Goal: Task Accomplishment & Management: Use online tool/utility

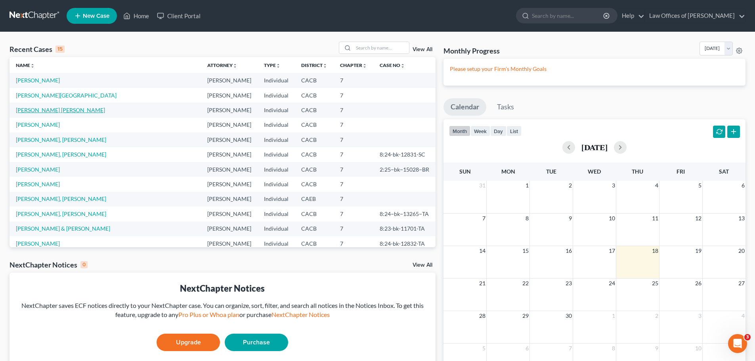
click at [48, 111] on link "[PERSON_NAME] [PERSON_NAME]" at bounding box center [60, 110] width 89 height 7
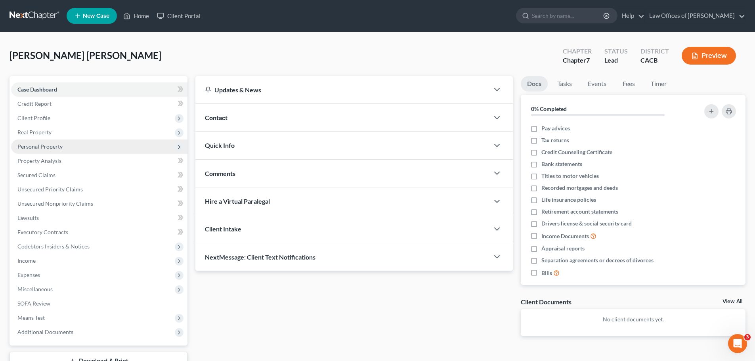
click at [51, 147] on span "Personal Property" at bounding box center [39, 146] width 45 height 7
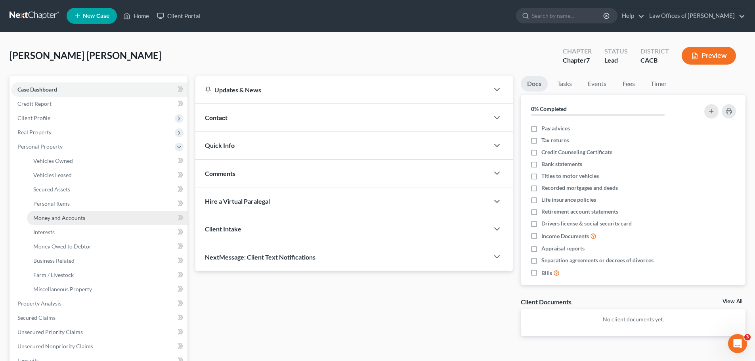
click at [97, 216] on link "Money and Accounts" at bounding box center [107, 218] width 160 height 14
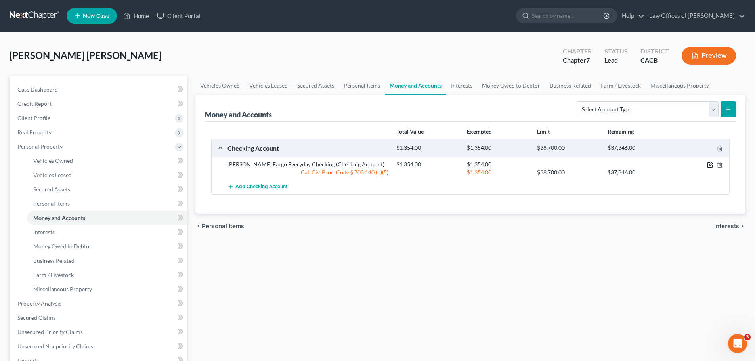
click at [708, 163] on icon "button" at bounding box center [709, 165] width 5 height 5
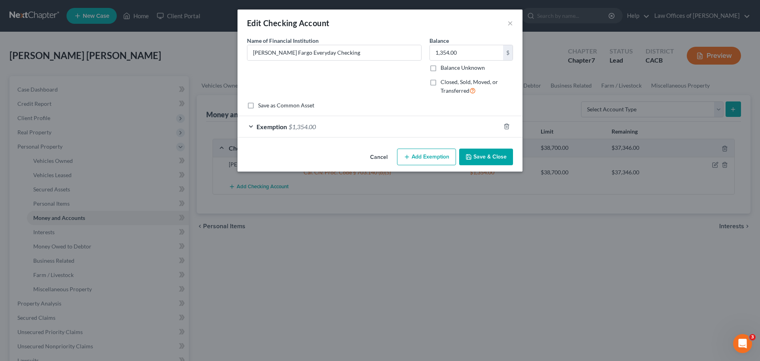
click at [376, 158] on button "Cancel" at bounding box center [379, 157] width 30 height 16
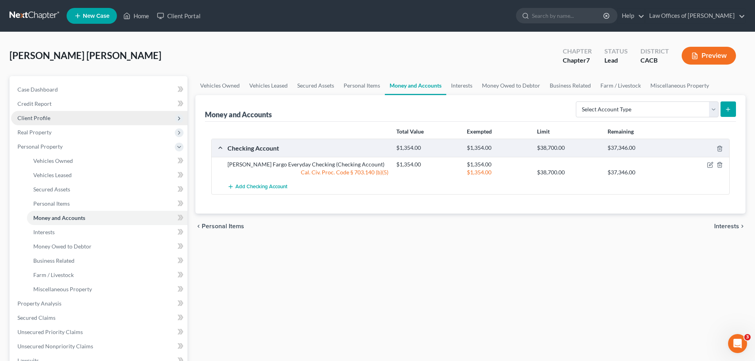
click at [57, 121] on span "Client Profile" at bounding box center [99, 118] width 176 height 14
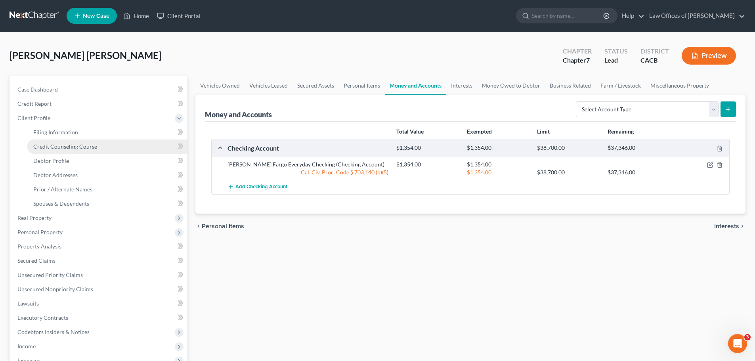
click at [73, 147] on span "Credit Counseling Course" at bounding box center [65, 146] width 64 height 7
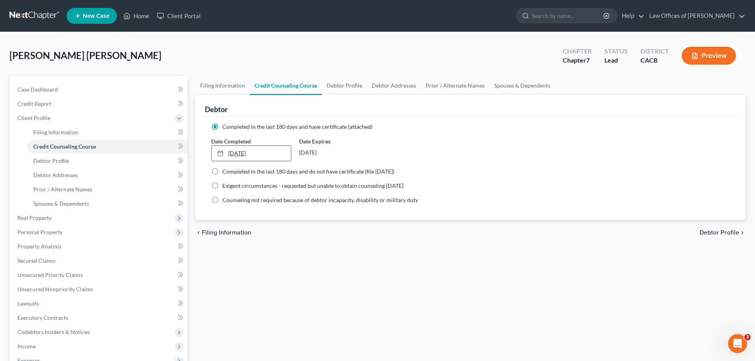
click at [261, 153] on link "1/9/2025" at bounding box center [251, 153] width 79 height 15
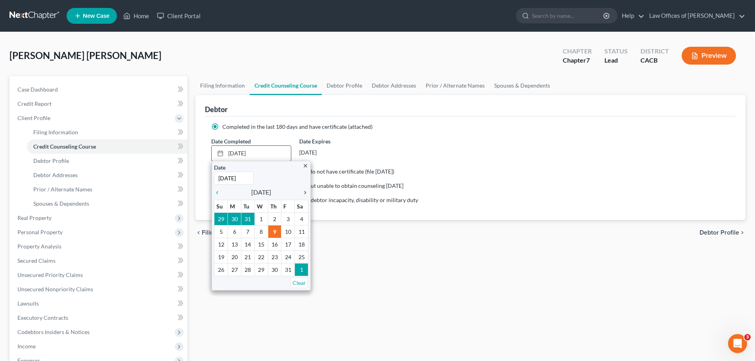
click at [304, 190] on icon "chevron_right" at bounding box center [303, 192] width 10 height 6
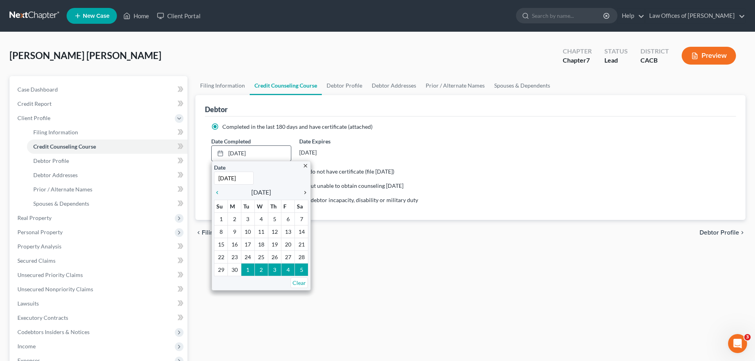
click at [304, 190] on icon "chevron_right" at bounding box center [303, 192] width 10 height 6
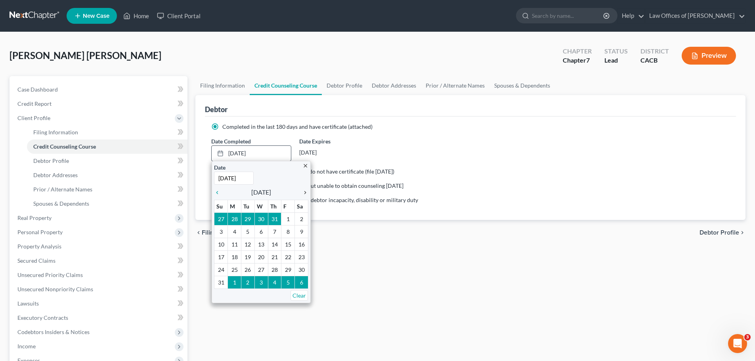
click at [304, 190] on icon "chevron_right" at bounding box center [303, 192] width 10 height 6
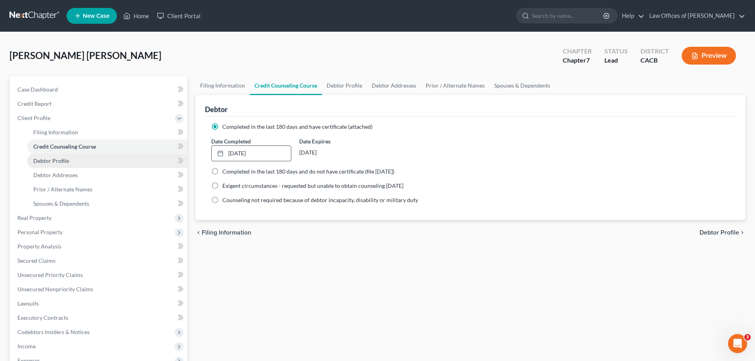
click at [88, 164] on link "Debtor Profile" at bounding box center [107, 161] width 160 height 14
select select "0"
select select "1"
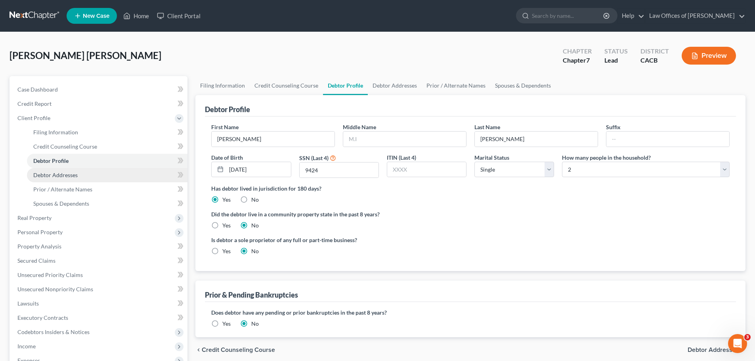
radio input "true"
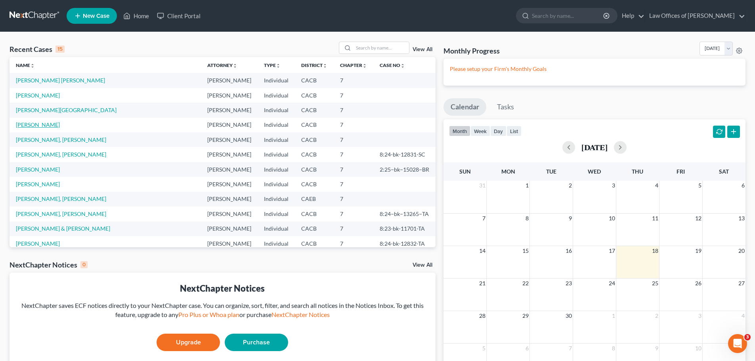
click at [55, 125] on link "[PERSON_NAME]" at bounding box center [38, 124] width 44 height 7
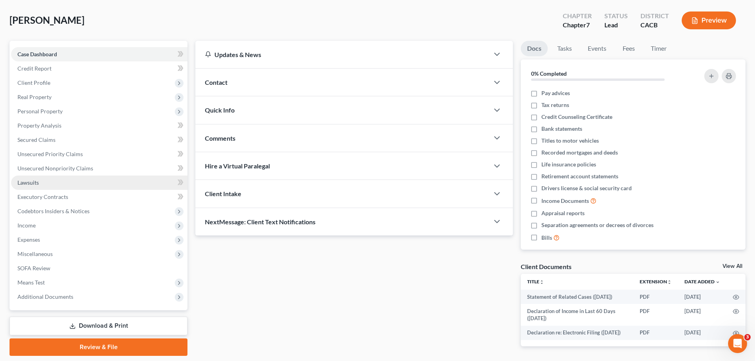
scroll to position [71, 0]
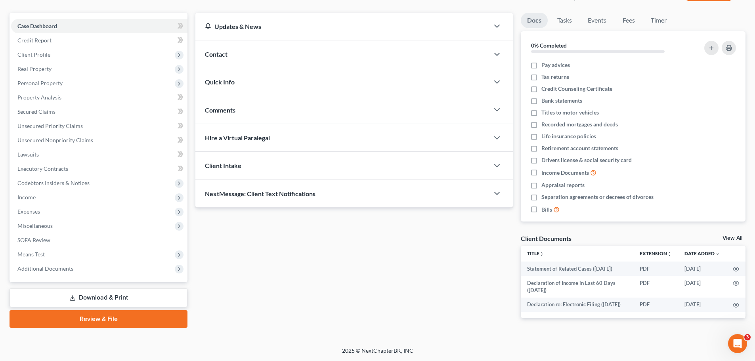
click at [142, 288] on link "Download & Print" at bounding box center [99, 297] width 178 height 19
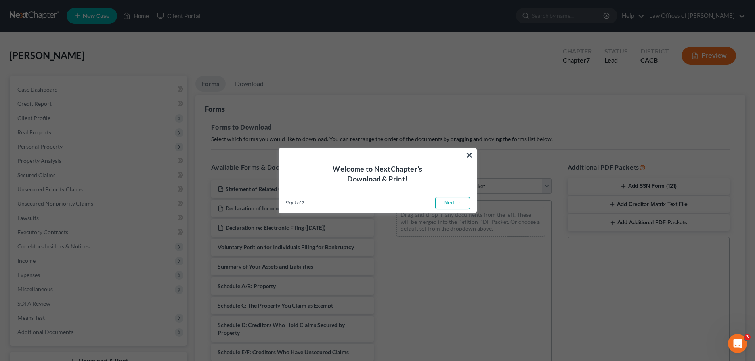
click at [448, 201] on link "Next →" at bounding box center [452, 203] width 35 height 13
select select "0"
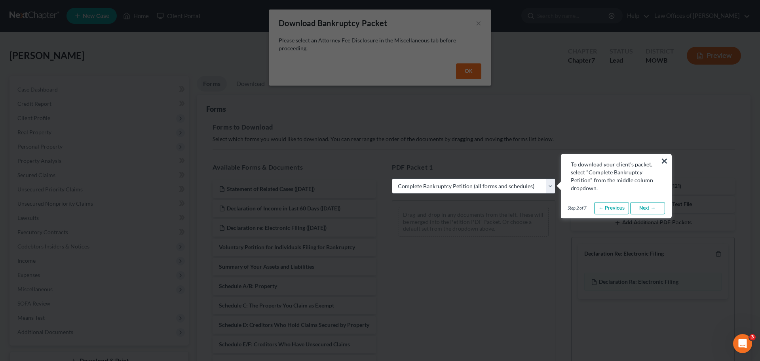
click at [654, 208] on link "Next →" at bounding box center [648, 208] width 35 height 13
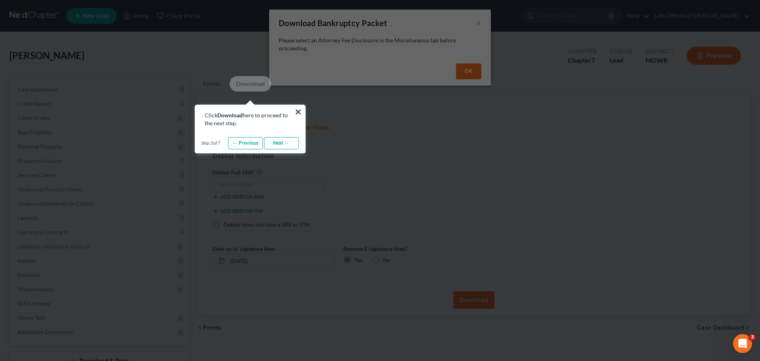
click at [287, 146] on link "Next →" at bounding box center [281, 143] width 35 height 13
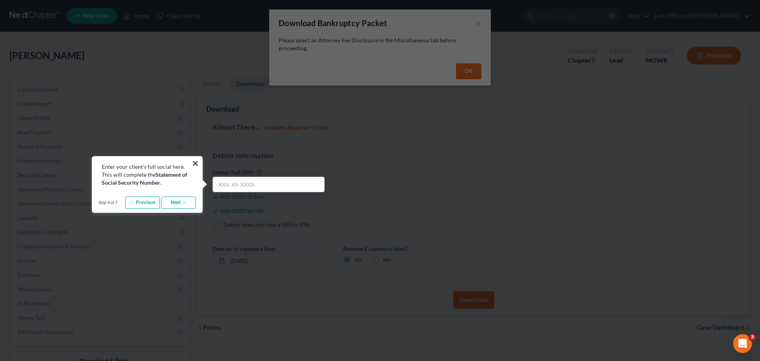
click at [173, 203] on link "Next →" at bounding box center [178, 202] width 35 height 13
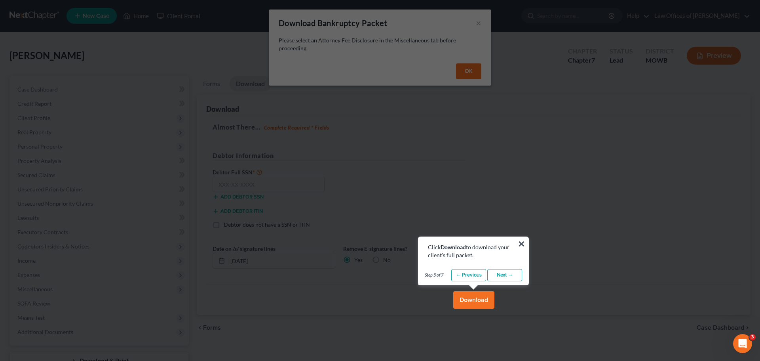
click at [495, 277] on link "Next →" at bounding box center [505, 275] width 35 height 13
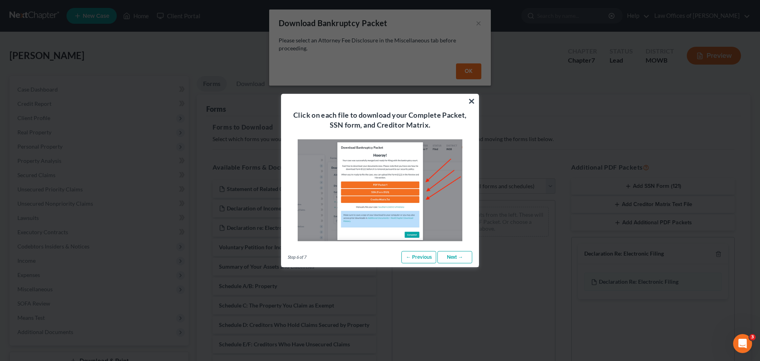
click at [463, 255] on link "Next →" at bounding box center [455, 257] width 35 height 13
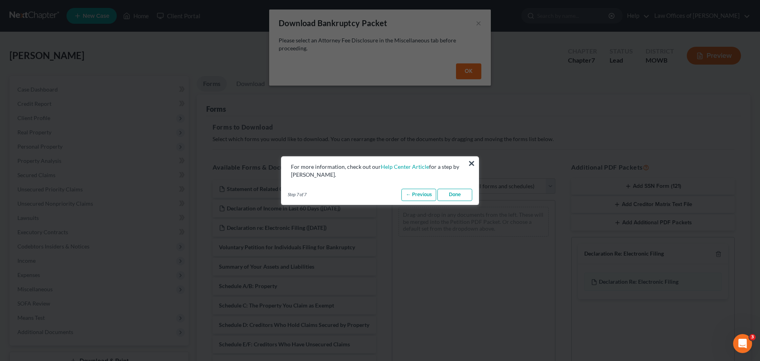
click at [464, 194] on link "Done" at bounding box center [455, 195] width 35 height 13
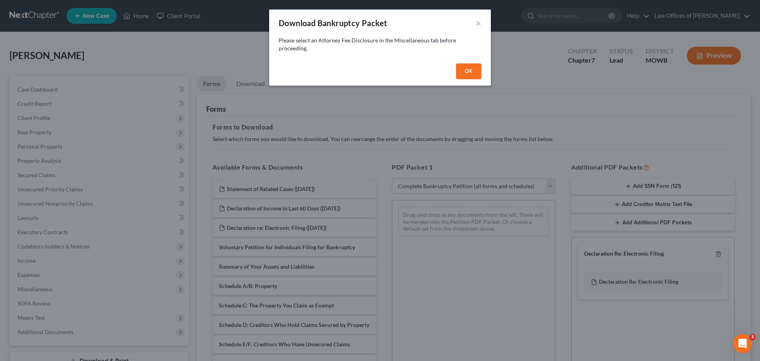
click at [480, 75] on button "OK" at bounding box center [468, 71] width 25 height 16
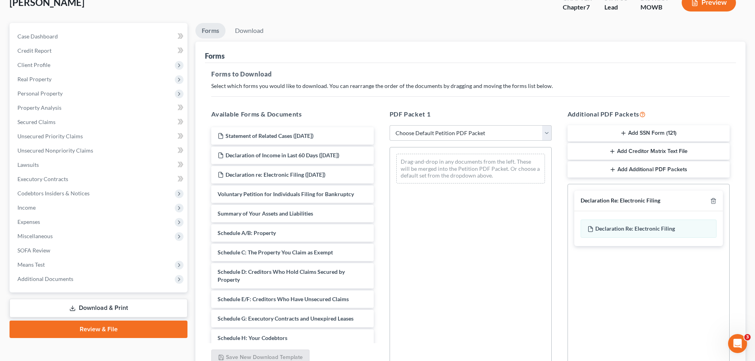
scroll to position [79, 0]
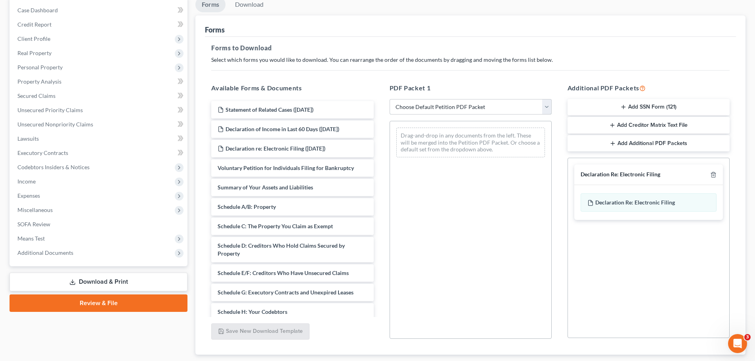
click at [458, 102] on select "Choose Default Petition PDF Packet Complete Bankruptcy Petition (all forms and …" at bounding box center [470, 107] width 162 height 16
select select "4"
click at [389, 99] on select "Choose Default Petition PDF Packet Complete Bankruptcy Petition (all forms and …" at bounding box center [470, 107] width 162 height 16
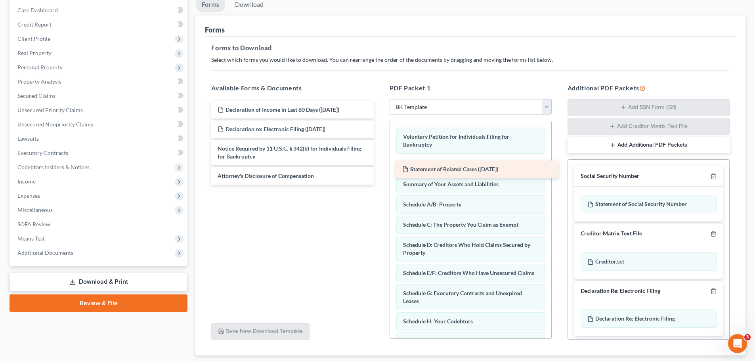
drag, startPoint x: 286, startPoint y: 107, endPoint x: 471, endPoint y: 166, distance: 193.9
click at [379, 166] on div "Statement of Related Cases ([DATE]) Statement of Related Cases ([DATE]) Declara…" at bounding box center [292, 143] width 175 height 84
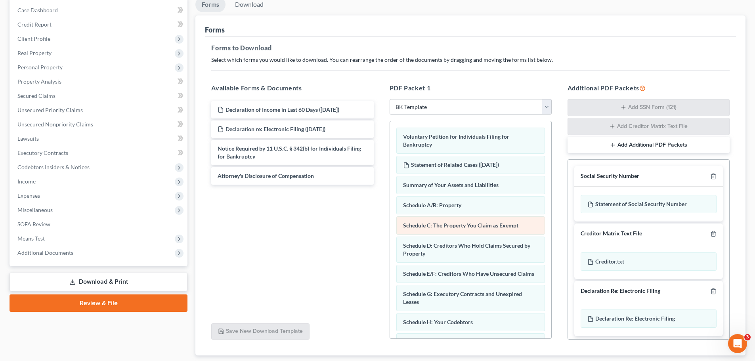
scroll to position [40, 0]
